Goal: Obtain resource: Obtain resource

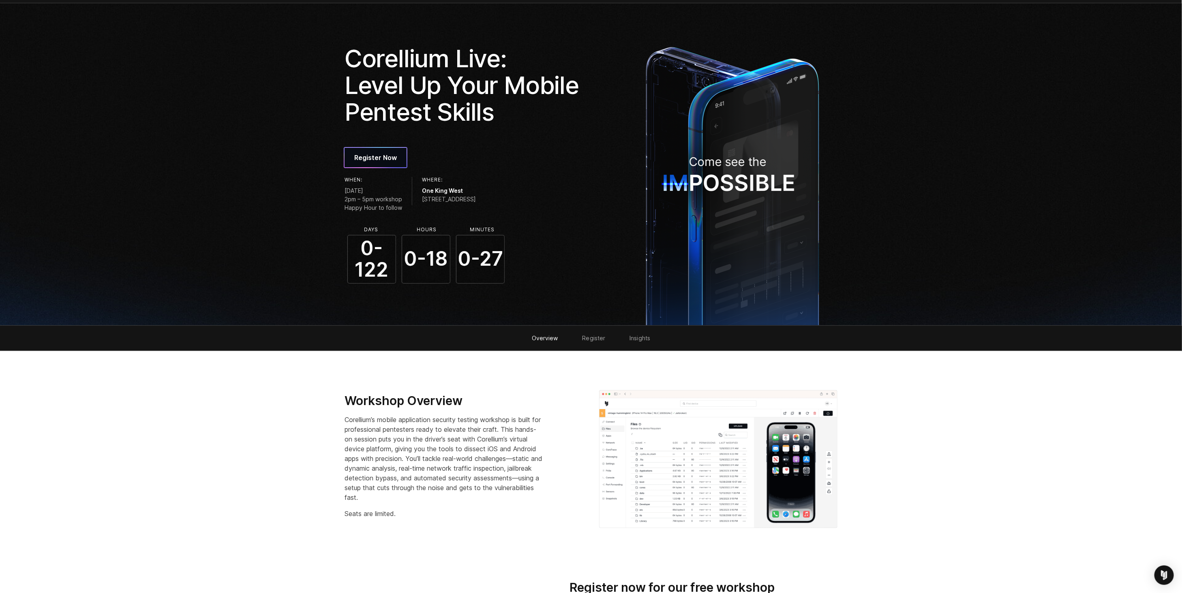
scroll to position [107, 0]
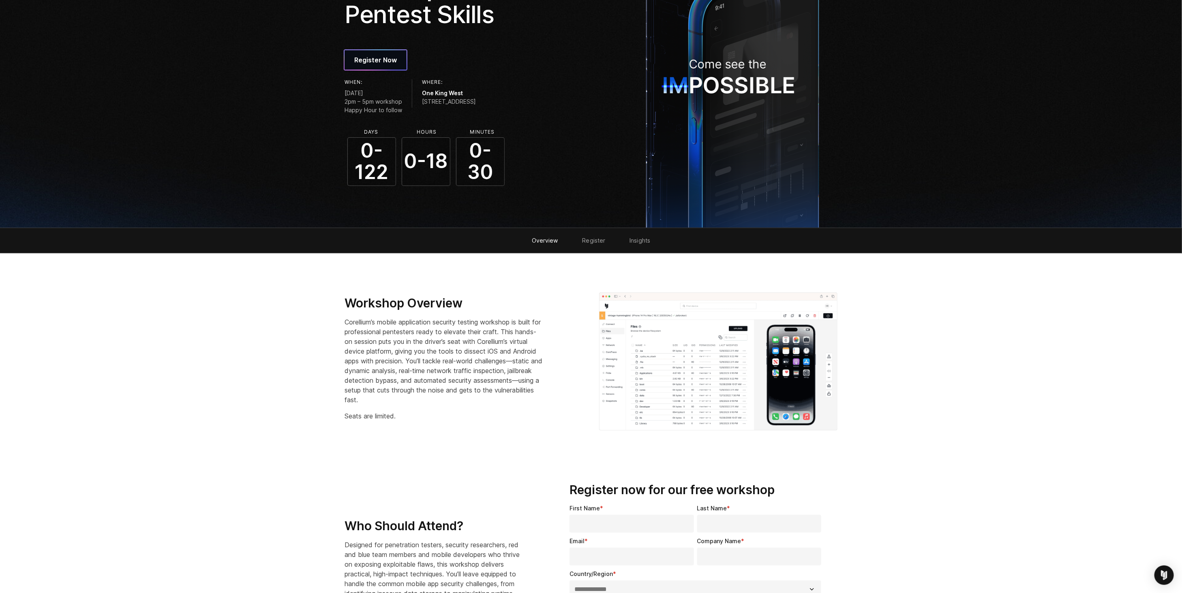
scroll to position [267, 0]
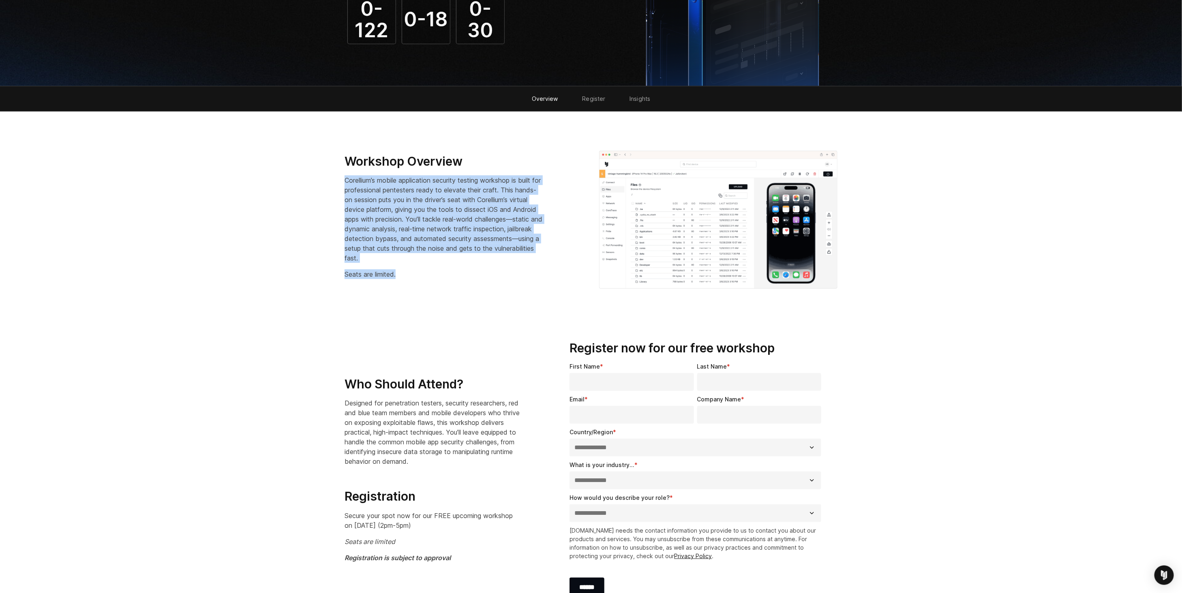
drag, startPoint x: 414, startPoint y: 274, endPoint x: 336, endPoint y: 180, distance: 121.7
click at [336, 180] on div "Workshop Overview Corellium’s mobile application security testing workshop is b…" at bounding box center [463, 220] width 254 height 132
drag, startPoint x: 481, startPoint y: 252, endPoint x: 476, endPoint y: 252, distance: 4.9
click at [480, 252] on p "Corellium’s mobile application security testing workshop is built for professio…" at bounding box center [443, 219] width 198 height 88
drag, startPoint x: 387, startPoint y: 256, endPoint x: 344, endPoint y: 180, distance: 87.4
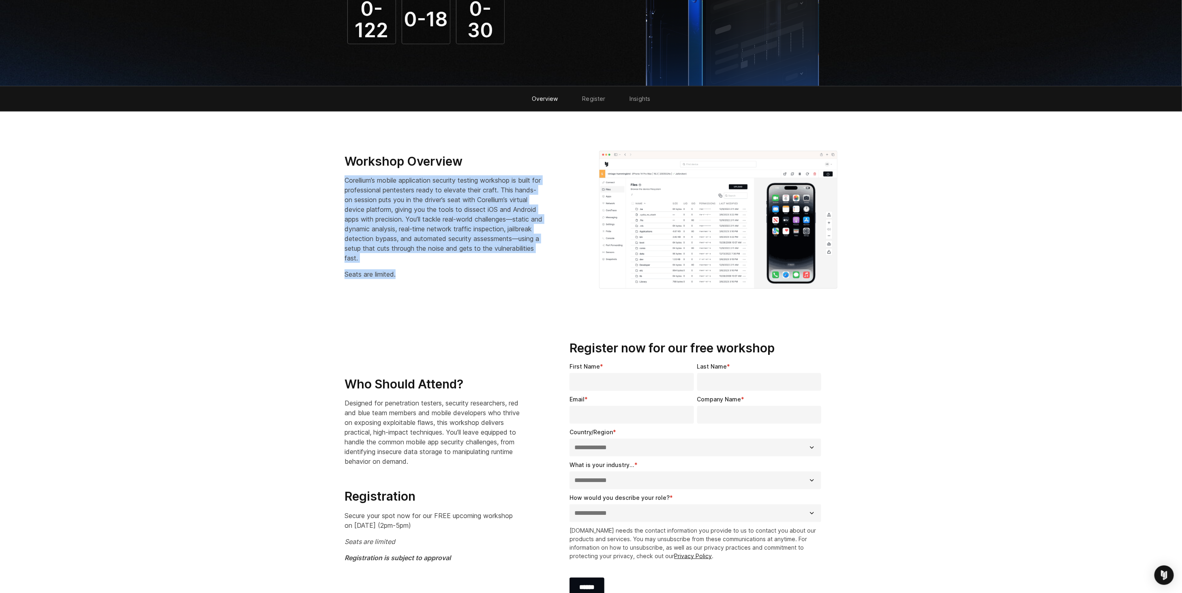
click at [344, 180] on div "Workshop Overview Corellium’s mobile application security testing workshop is b…" at bounding box center [463, 217] width 238 height 126
copy div "Corellium’s mobile application security testing workshop is built for professio…"
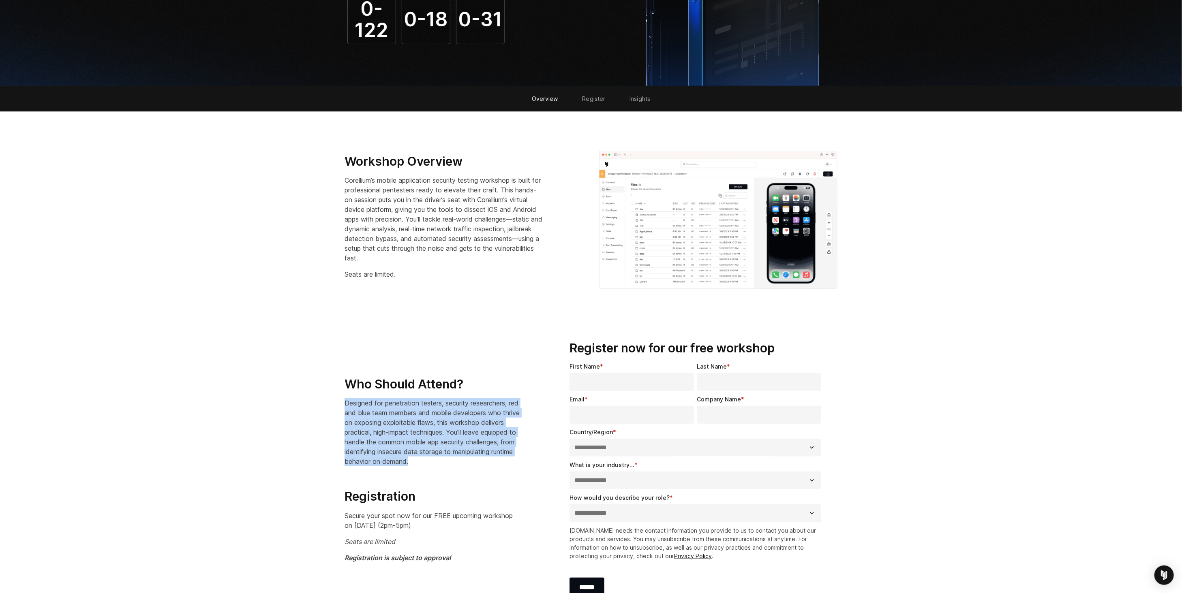
drag, startPoint x: 473, startPoint y: 455, endPoint x: 320, endPoint y: 402, distance: 162.3
click at [320, 402] on section "**********" at bounding box center [591, 476] width 1182 height 323
copy p "Designed for penetration testers, security researchers, red and blue team membe…"
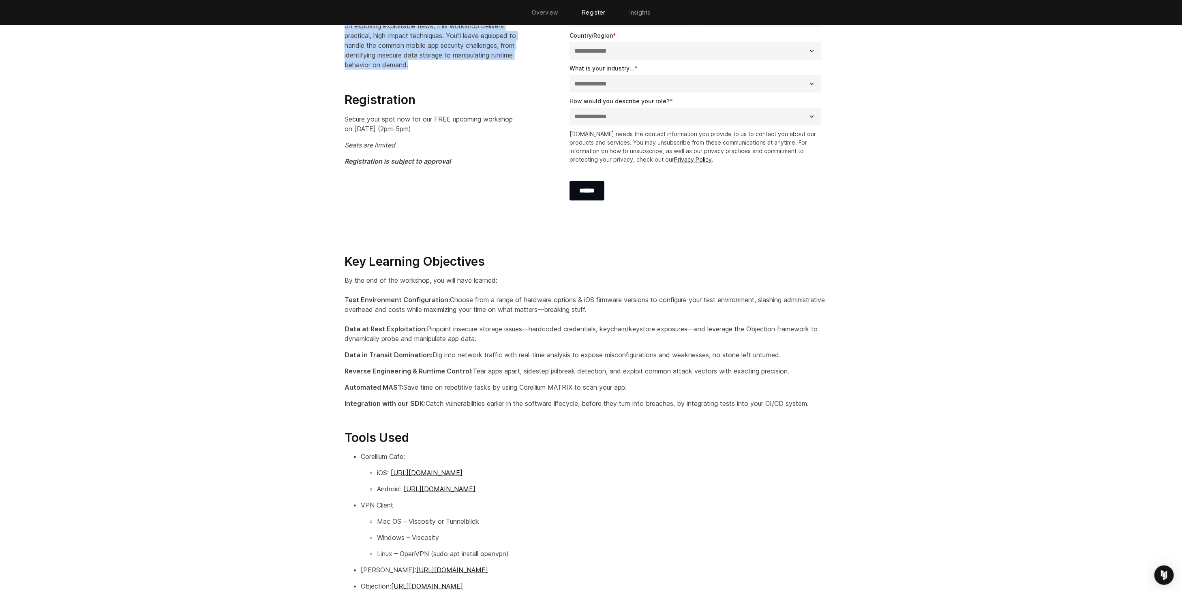
scroll to position [746, 0]
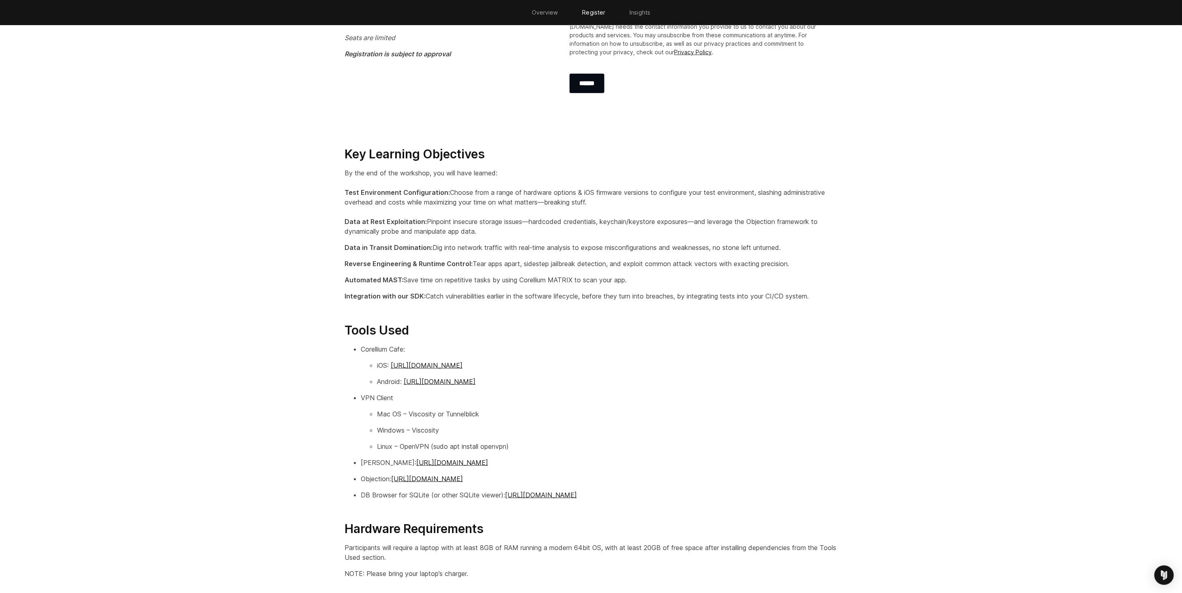
drag, startPoint x: 847, startPoint y: 303, endPoint x: 342, endPoint y: 175, distance: 520.1
click at [342, 175] on section "Key Learning Objectives By the end of the workshop, you will have learned: Test…" at bounding box center [591, 379] width 1182 height 491
copy div "By the end of the workshop, you will have learned: Test Environment Configurati…"
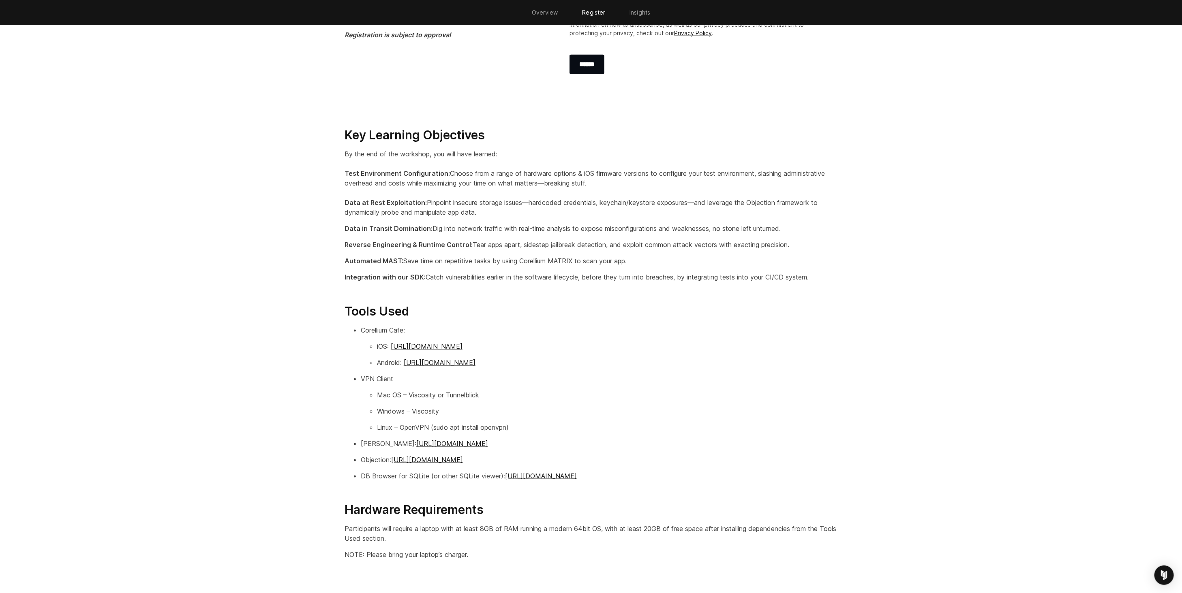
scroll to position [882, 0]
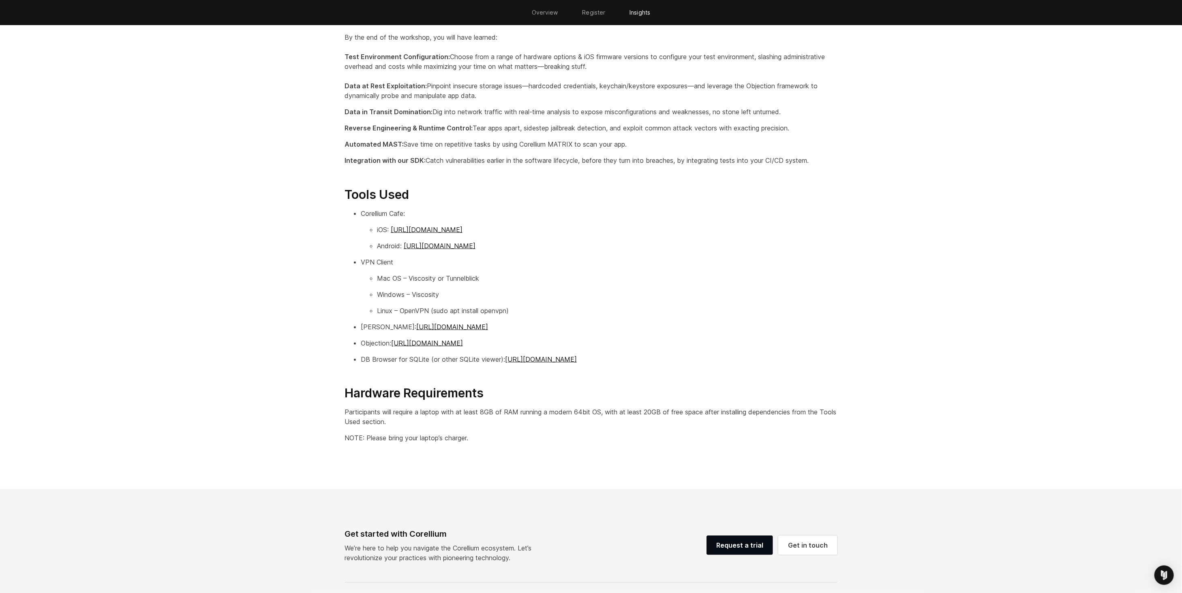
drag, startPoint x: 567, startPoint y: 233, endPoint x: 377, endPoint y: 236, distance: 189.7
click at [377, 235] on p "iOS: https://www.corellium.com/hubfs/Corellium_Cafe.ipa" at bounding box center [607, 230] width 460 height 10
copy p "iOS: https://www.corellium.com/hubfs/Corellium_Cafe.ipa"
drag, startPoint x: 584, startPoint y: 250, endPoint x: 378, endPoint y: 250, distance: 205.9
click at [378, 250] on p "Android: https://www.corellium.com/hubfs/Corellium_Cafe.apk" at bounding box center [607, 246] width 460 height 10
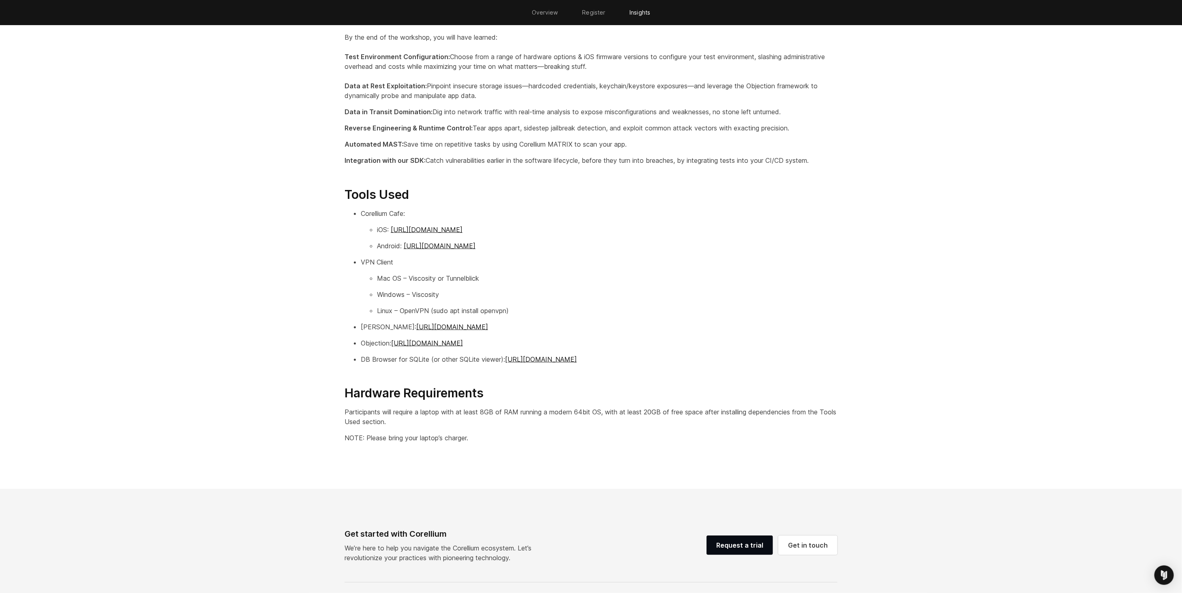
copy p "Android: https://www.corellium.com/hubfs/Corellium_Cafe.apk"
drag, startPoint x: 517, startPoint y: 315, endPoint x: 362, endPoint y: 280, distance: 159.2
click at [362, 280] on ul "Mac OS – Viscosity or Tunnelblick Windows – Viscosity Linux – OpenVPN (sudo apt…" at bounding box center [599, 295] width 477 height 42
copy ul "Mac OS – Viscosity or Tunnelblick Windows – Viscosity Linux – OpenVPN (sudo apt…"
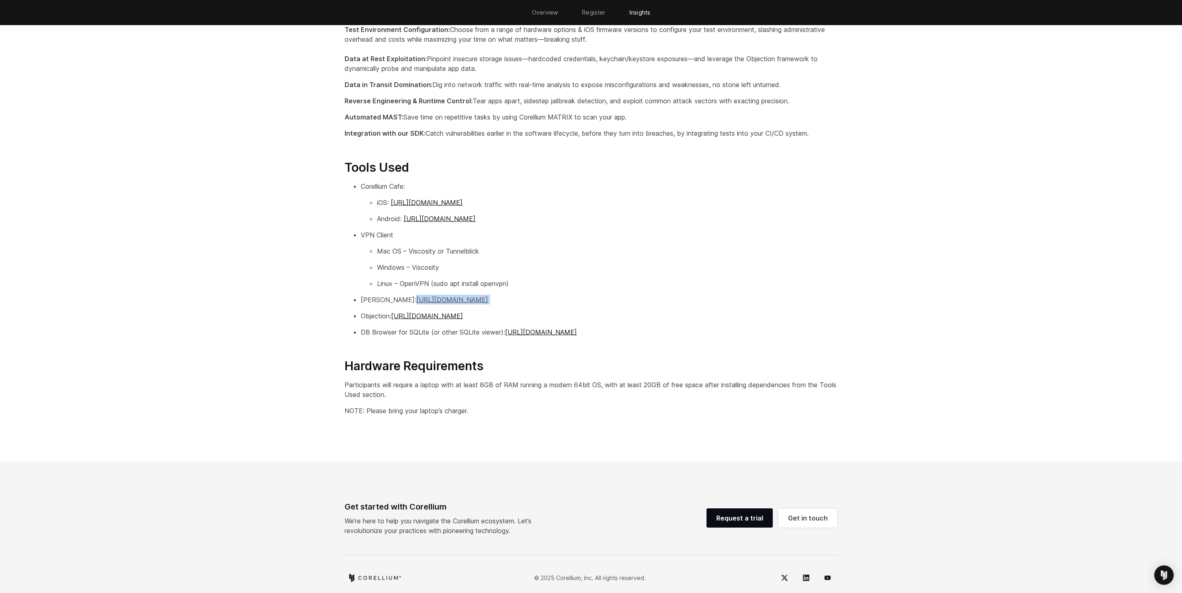
drag, startPoint x: 472, startPoint y: 304, endPoint x: 381, endPoint y: 306, distance: 90.8
click at [381, 305] on p "Frida: https://frida.re/docs/home/" at bounding box center [599, 300] width 477 height 10
copy p "[URL][DOMAIN_NAME]"
drag, startPoint x: 557, startPoint y: 334, endPoint x: 348, endPoint y: 321, distance: 209.5
click at [348, 321] on ul "Corellium Cafe: iOS: https://www.corellium.com/hubfs/Corellium_Cafe.ipa Android…" at bounding box center [590, 260] width 493 height 156
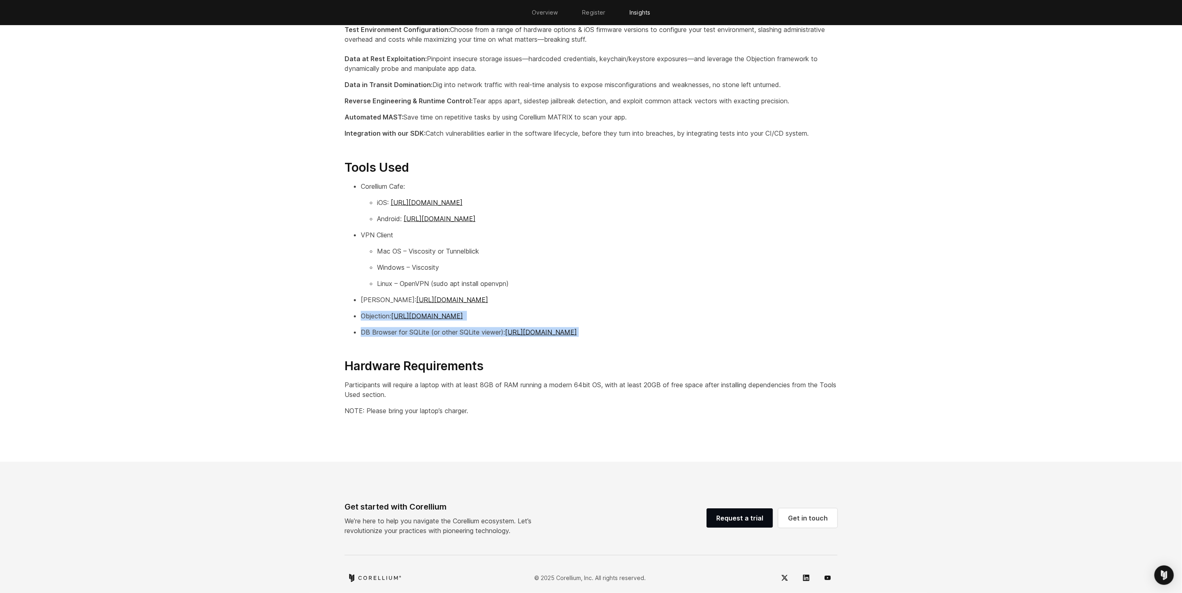
copy ul "Objection: https://github.com/sensepost/objection DB Browser for SQLite (or oth…"
